Goal: Information Seeking & Learning: Learn about a topic

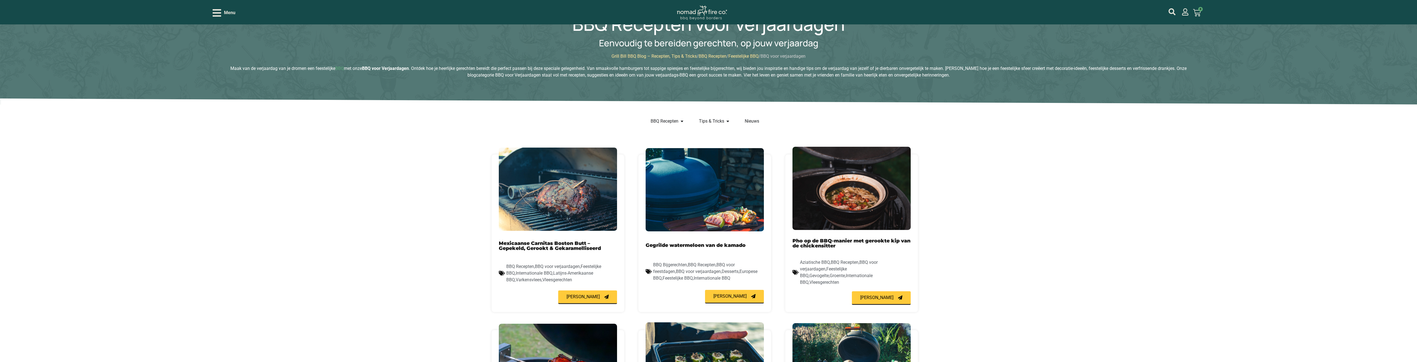
scroll to position [111, 0]
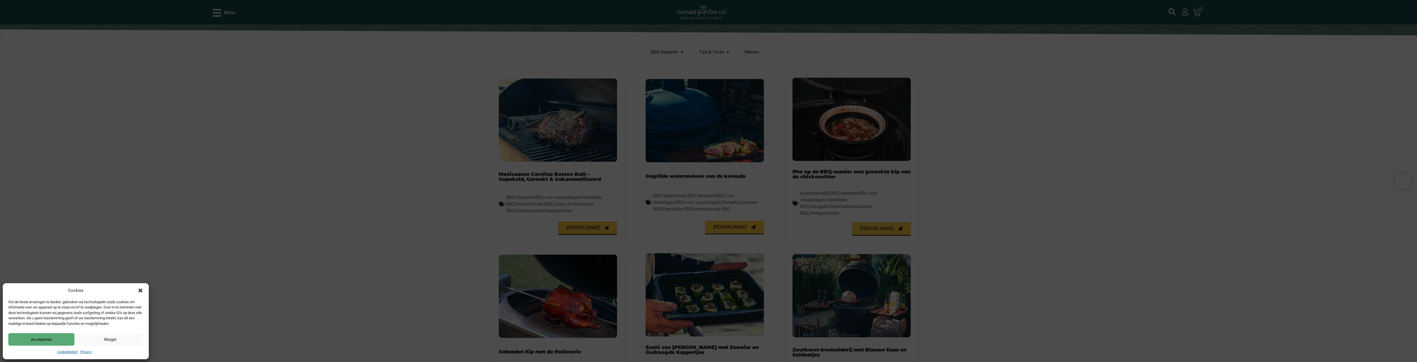
click at [124, 340] on button "Weiger" at bounding box center [110, 339] width 66 height 12
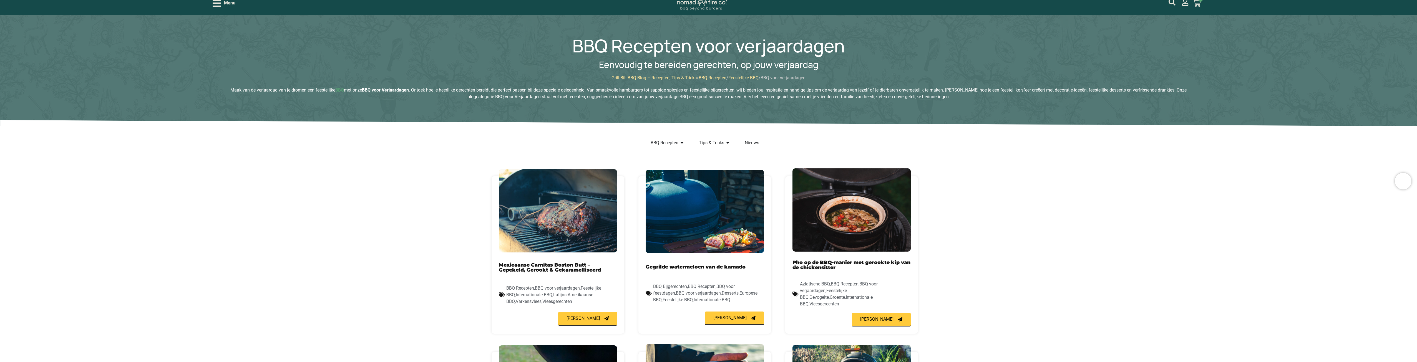
scroll to position [0, 0]
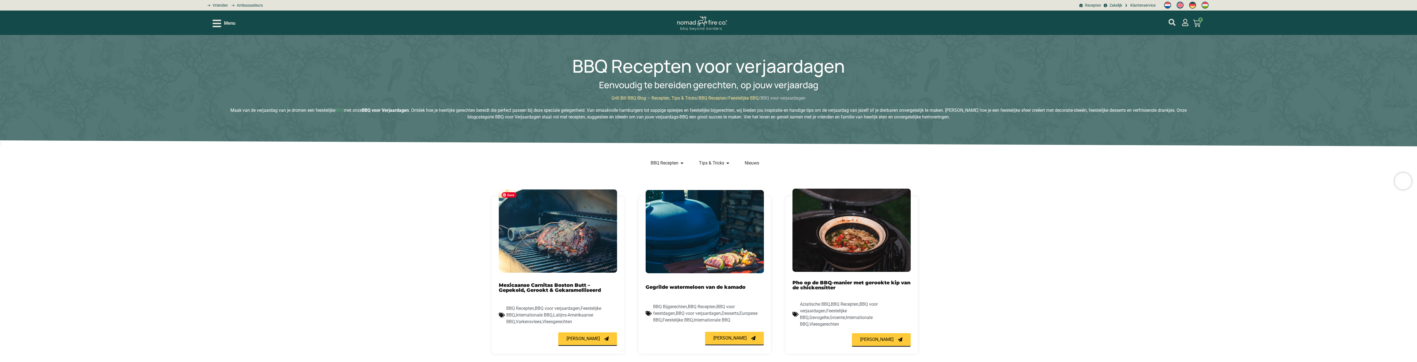
click at [574, 234] on img at bounding box center [558, 231] width 118 height 83
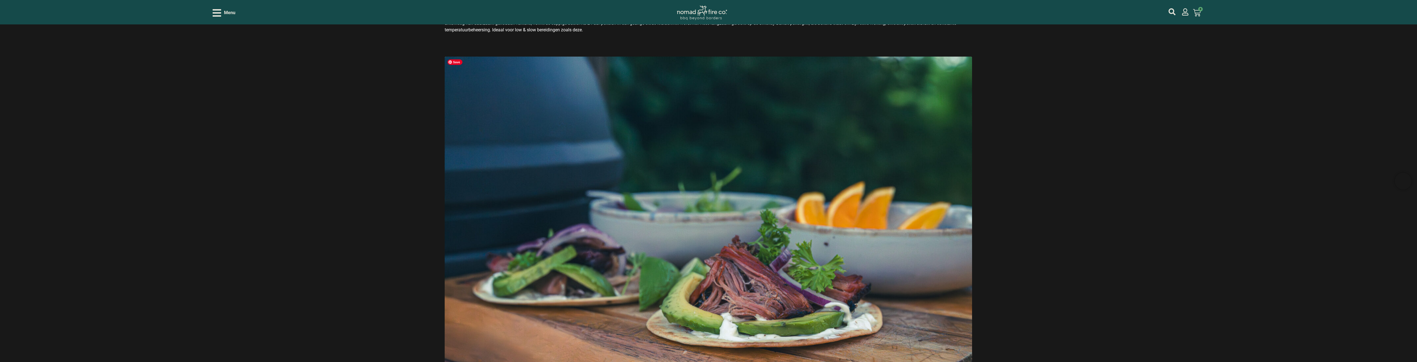
scroll to position [250, 0]
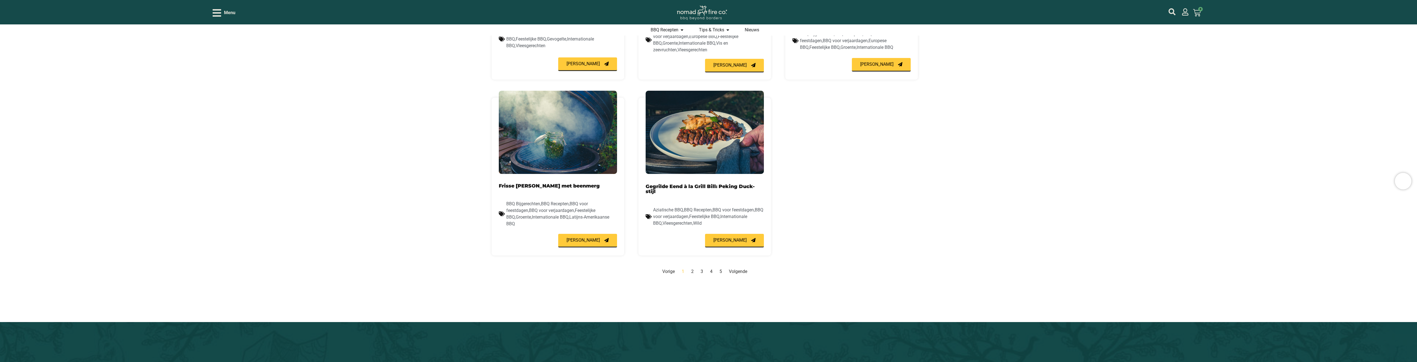
scroll to position [472, 0]
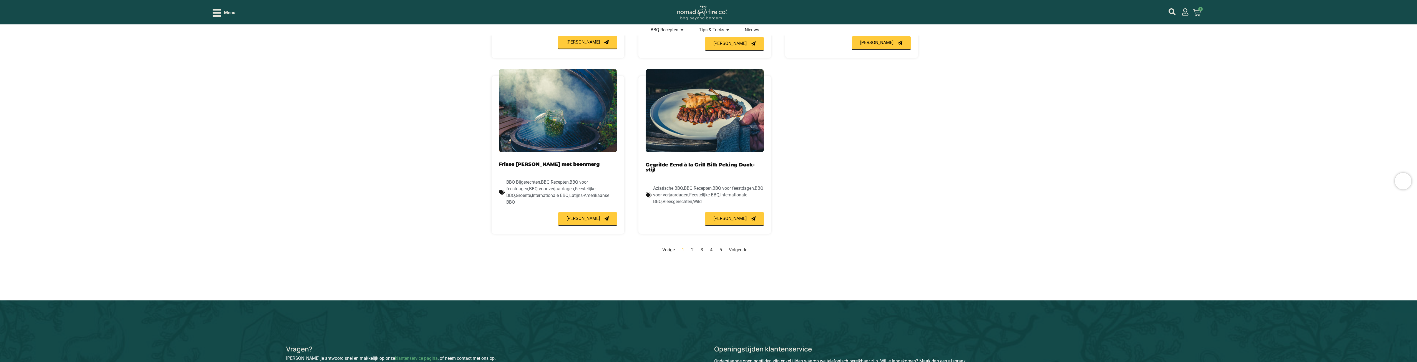
click at [692, 250] on link "Pagina 2" at bounding box center [692, 249] width 2 height 5
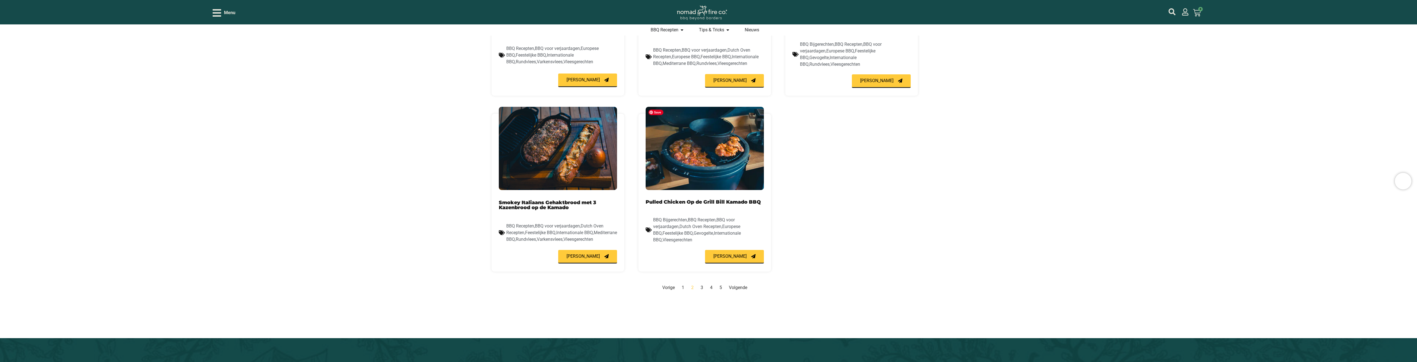
scroll to position [446, 0]
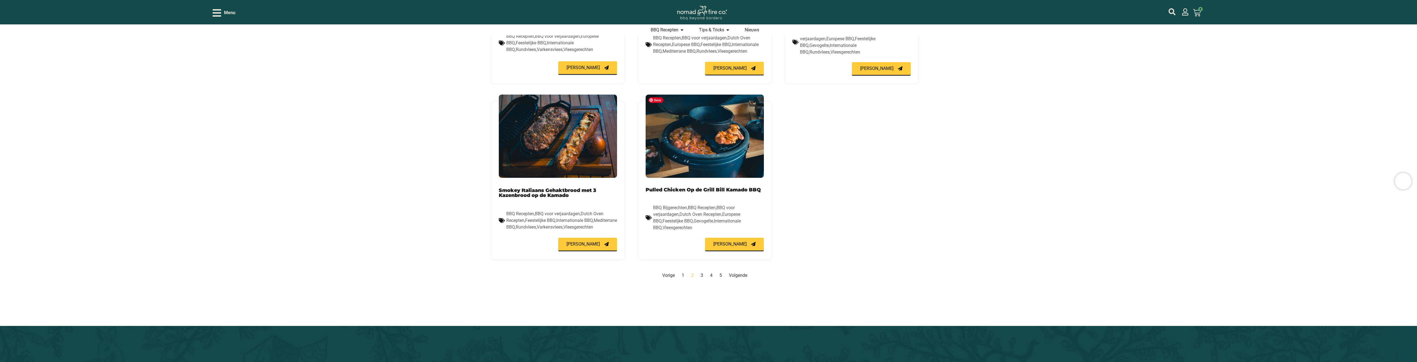
click at [713, 174] on img at bounding box center [705, 136] width 118 height 83
click at [702, 277] on link "Pagina 3" at bounding box center [702, 275] width 2 height 5
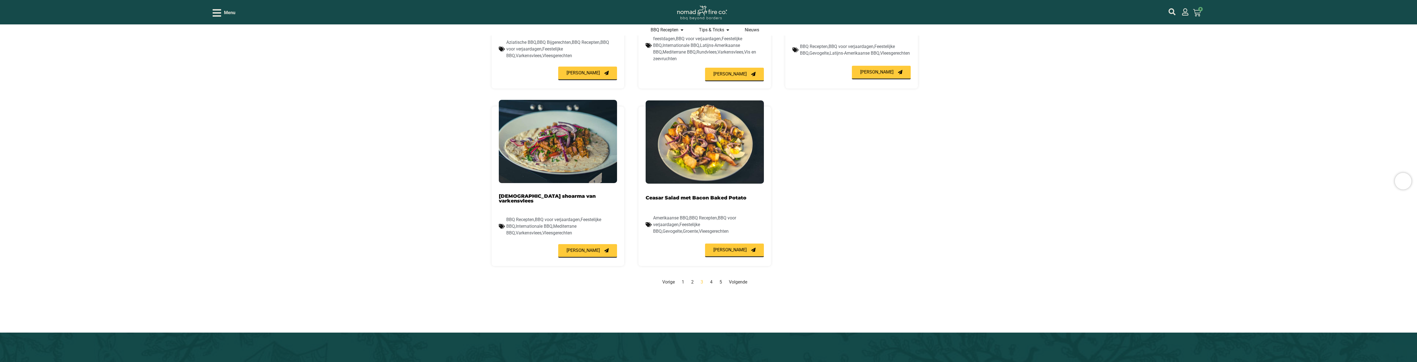
scroll to position [474, 0]
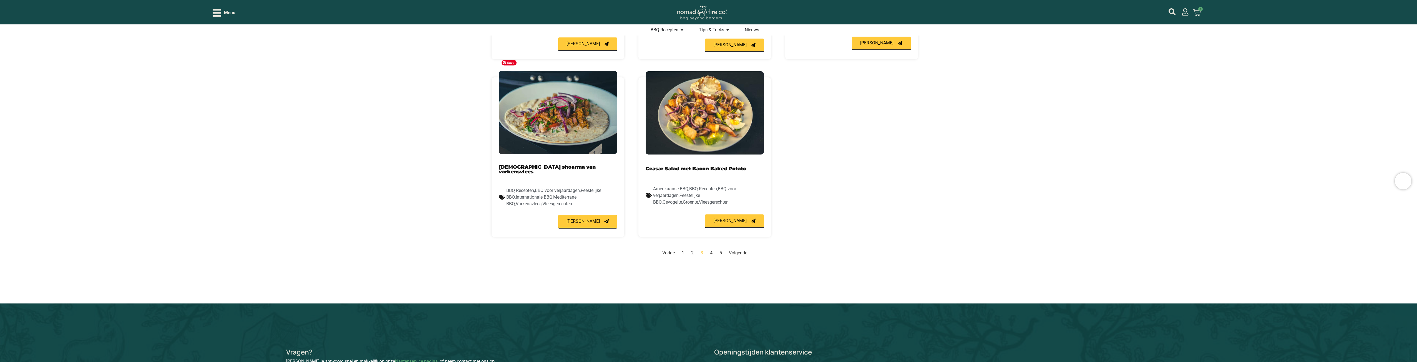
click at [566, 96] on img at bounding box center [558, 112] width 118 height 83
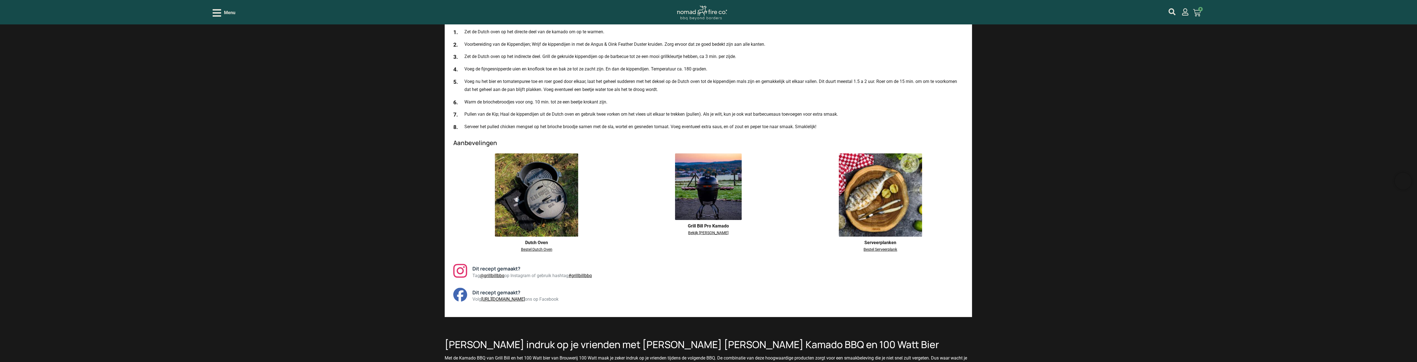
scroll to position [999, 0]
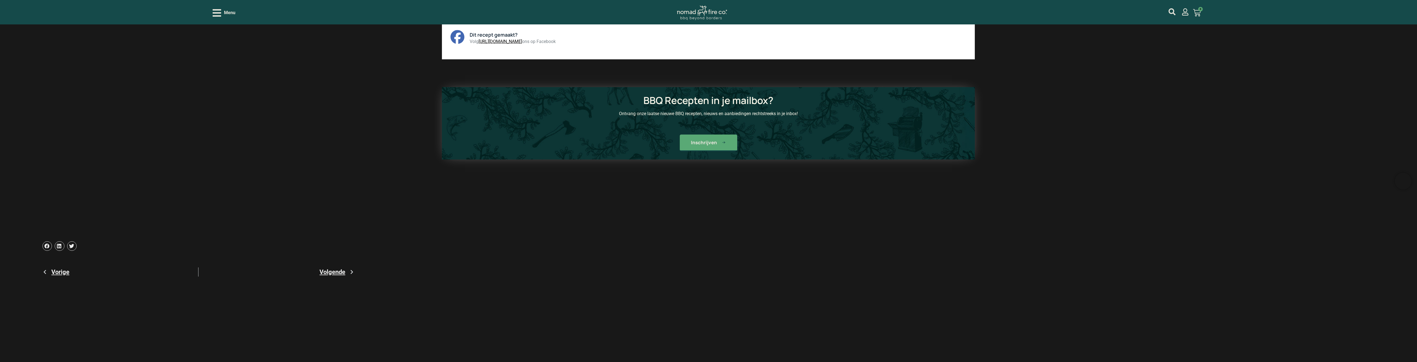
scroll to position [1388, 0]
